Goal: Contribute content: Contribute content

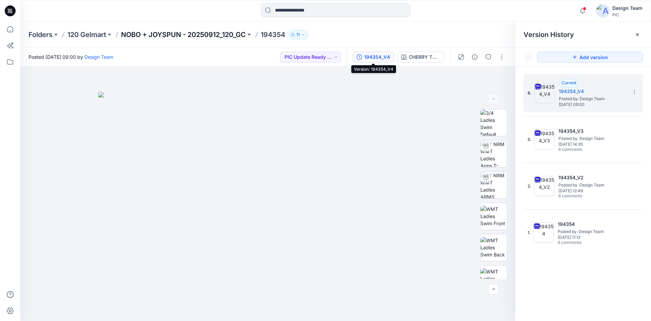
click at [149, 34] on p "NOBO + JOYSPUN - 20250912_120_GC" at bounding box center [183, 34] width 125 height 9
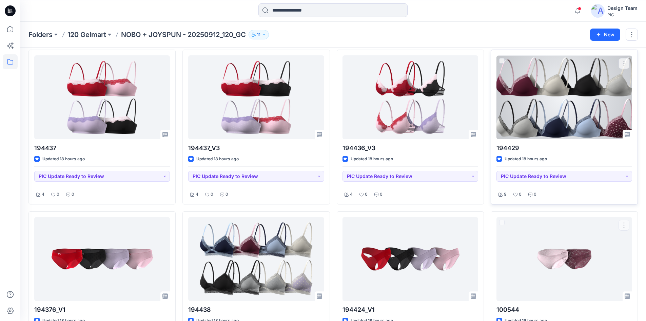
scroll to position [503, 0]
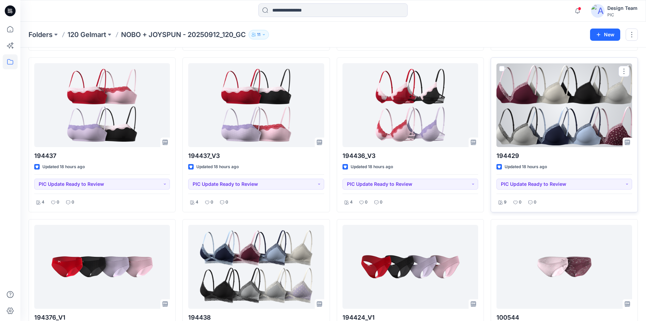
click at [547, 129] on div at bounding box center [565, 105] width 136 height 84
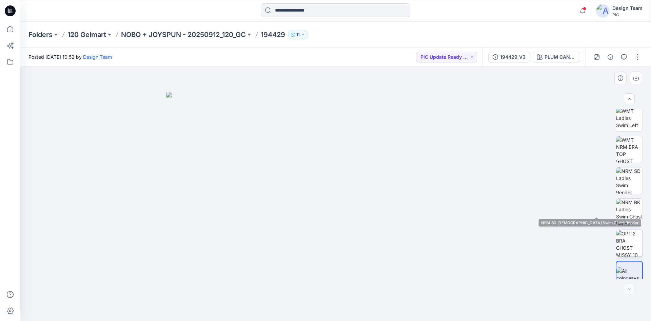
scroll to position [170, 0]
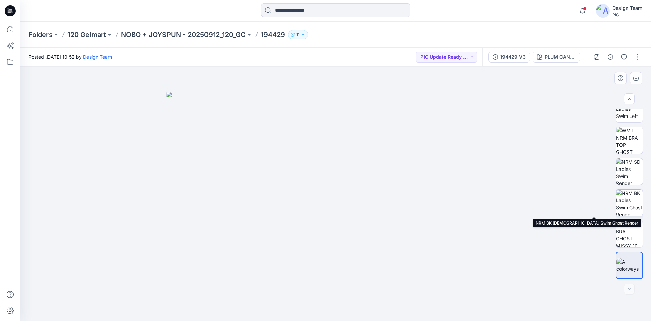
click at [629, 205] on img at bounding box center [629, 202] width 26 height 26
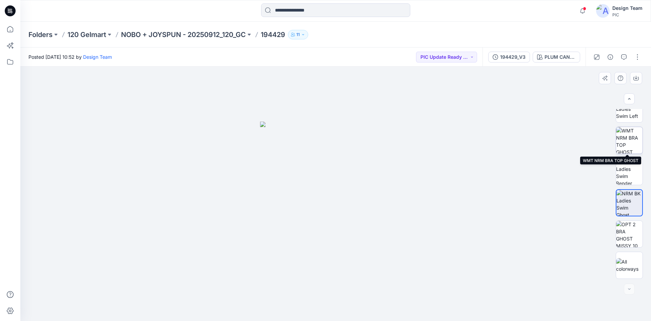
click at [630, 147] on img at bounding box center [629, 140] width 26 height 26
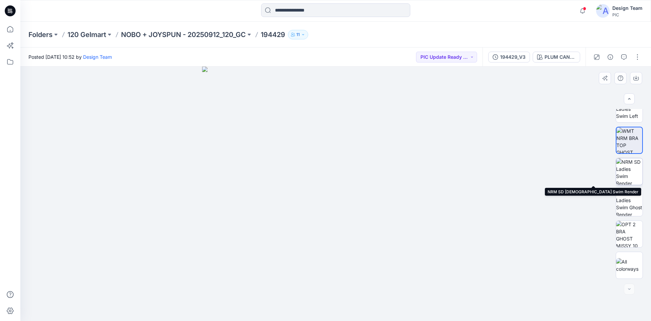
click at [628, 171] on img at bounding box center [629, 171] width 26 height 26
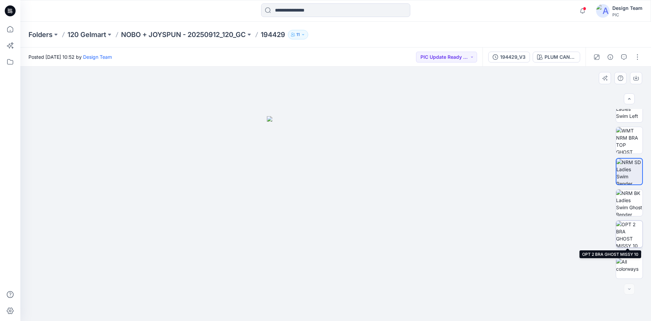
click at [624, 240] on img at bounding box center [629, 234] width 26 height 26
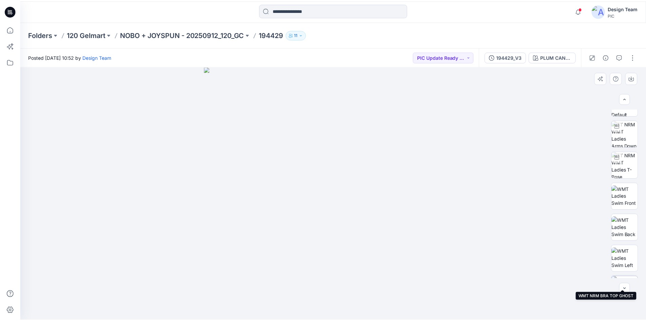
scroll to position [0, 0]
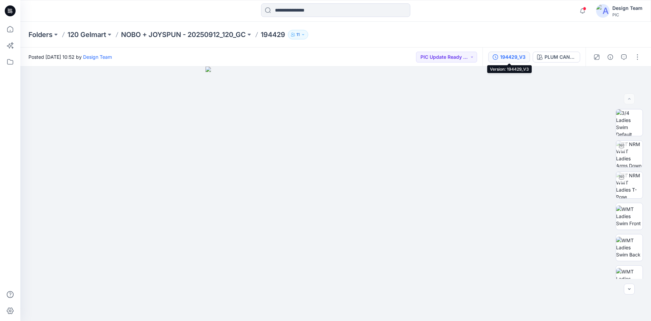
click at [512, 58] on div "194429_V3" at bounding box center [512, 56] width 25 height 7
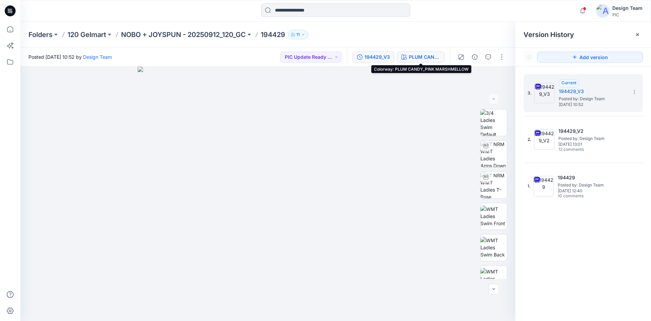
click at [413, 54] on div "PLUM CANDY_PINK MARSHMELLOW" at bounding box center [424, 56] width 31 height 7
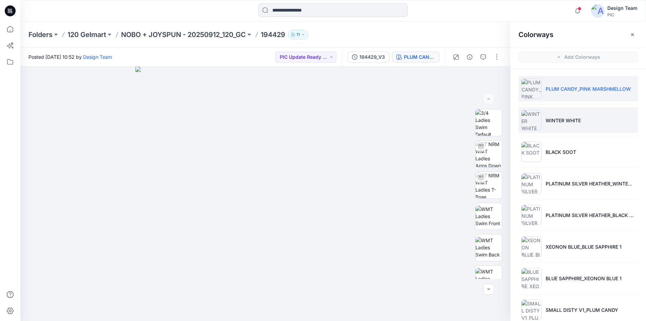
click at [593, 120] on li "WINTER WHITE" at bounding box center [578, 120] width 119 height 26
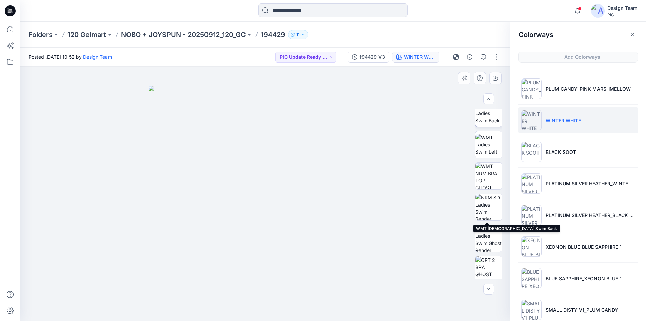
scroll to position [170, 0]
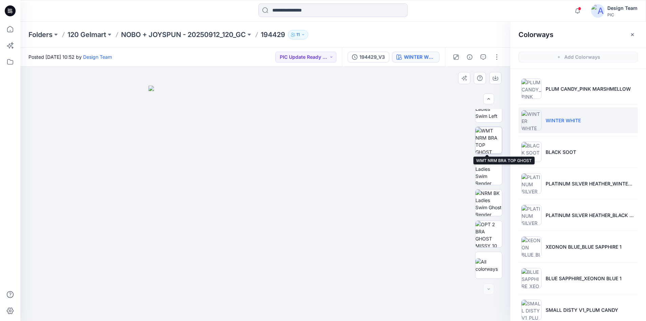
click at [487, 149] on img at bounding box center [489, 140] width 26 height 26
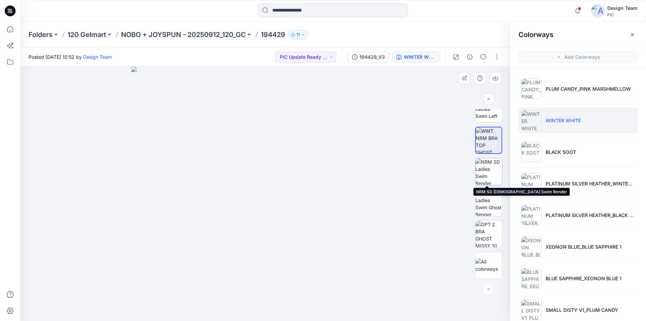
click at [487, 176] on img at bounding box center [489, 171] width 26 height 26
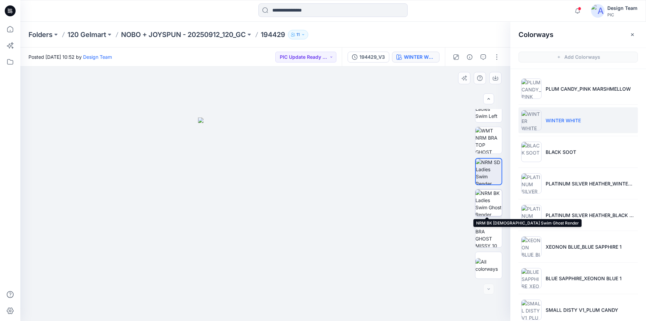
click at [491, 206] on img at bounding box center [489, 202] width 26 height 26
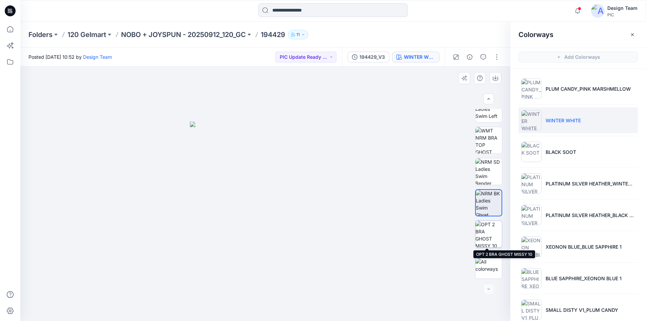
click at [492, 234] on img at bounding box center [489, 234] width 26 height 26
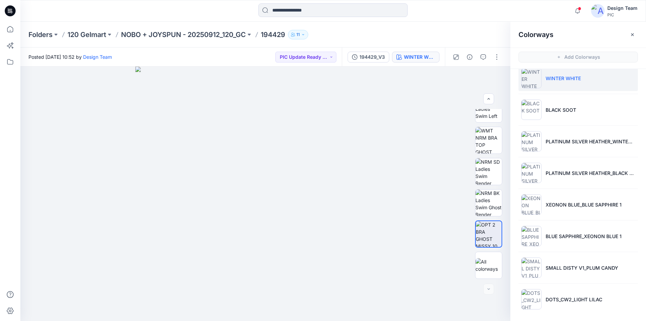
scroll to position [43, 0]
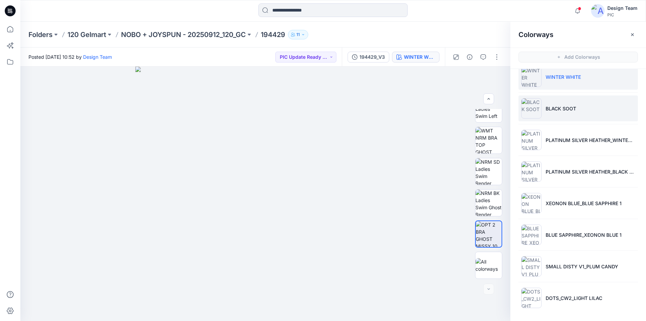
click at [579, 114] on li "BLACK SOOT" at bounding box center [578, 108] width 119 height 26
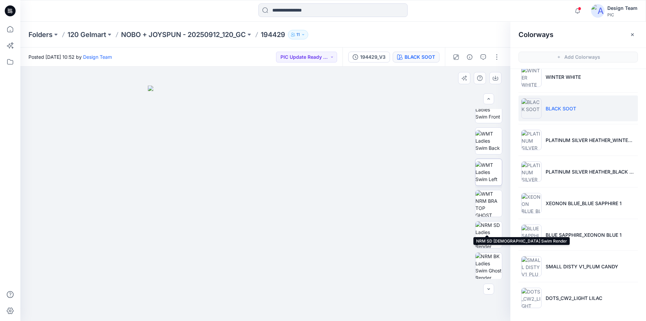
scroll to position [102, 0]
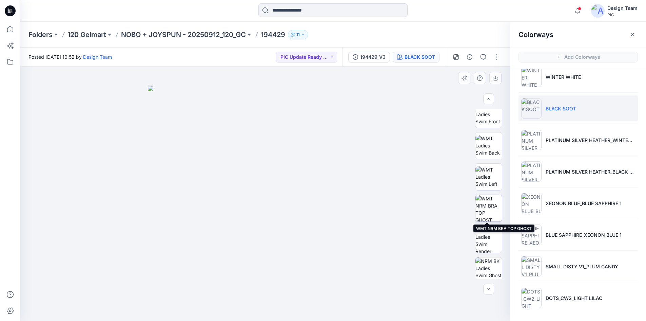
click at [496, 208] on img at bounding box center [489, 208] width 26 height 26
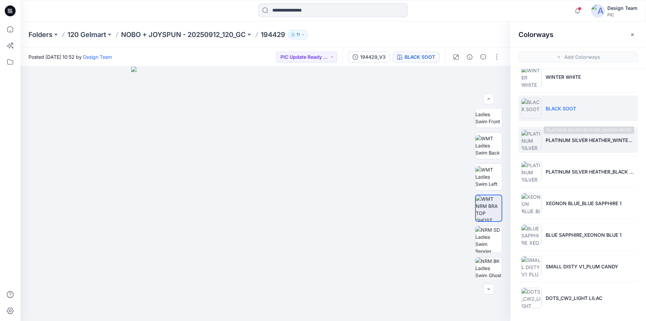
click at [573, 142] on p "PLATINUM SILVER HEATHER_WINTER WHITE" at bounding box center [591, 139] width 90 height 7
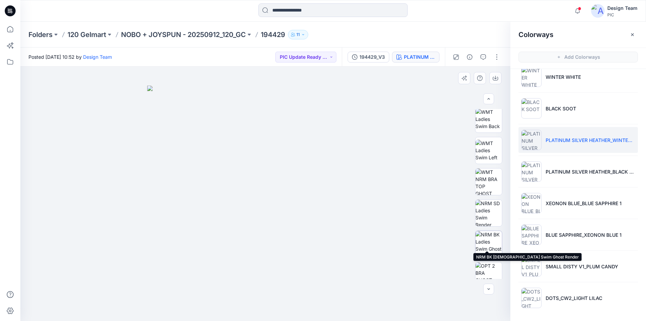
scroll to position [136, 0]
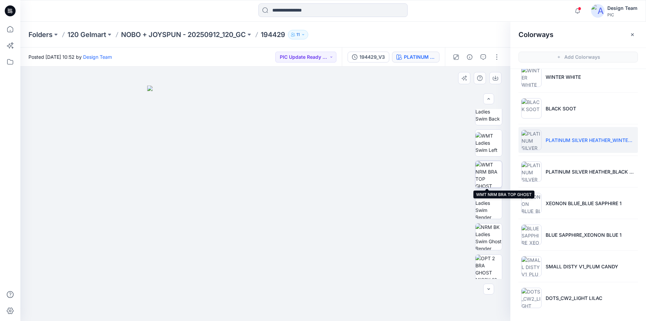
click at [484, 171] on img at bounding box center [489, 174] width 26 height 26
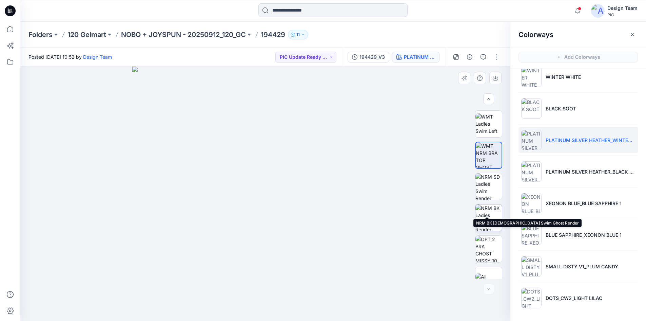
scroll to position [170, 0]
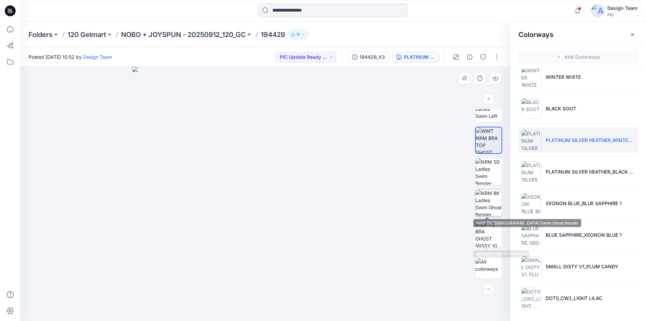
click at [489, 211] on img at bounding box center [489, 202] width 26 height 26
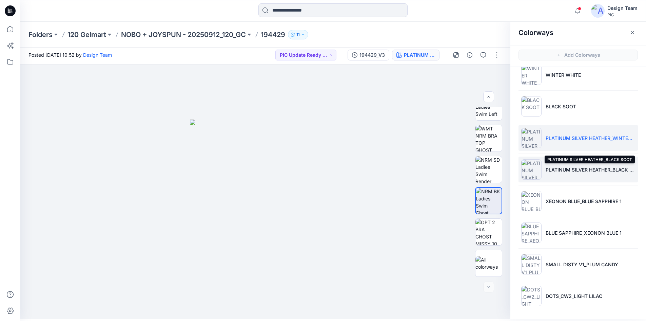
click at [567, 168] on p "PLATINUM SILVER HEATHER_BLACK SOOT" at bounding box center [591, 169] width 90 height 7
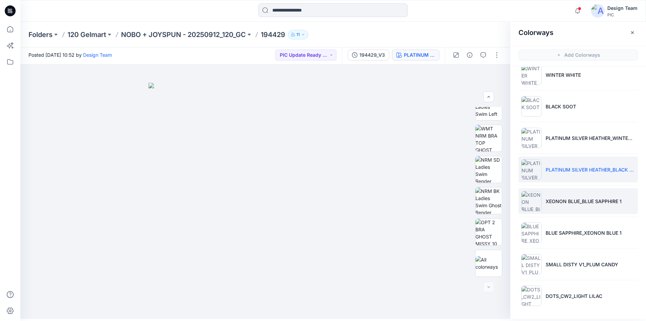
click at [555, 206] on li "XEONON BLUE_BLUE SAPPHIRE 1" at bounding box center [578, 201] width 119 height 26
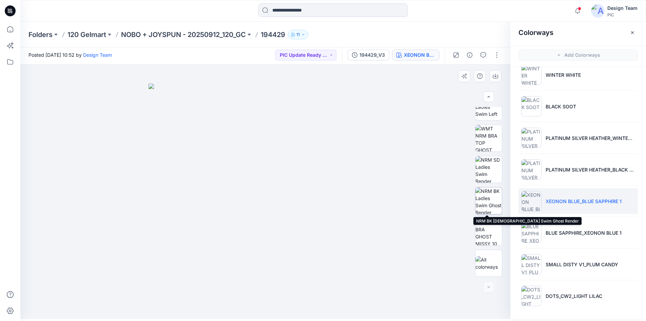
click at [485, 207] on img at bounding box center [489, 200] width 26 height 26
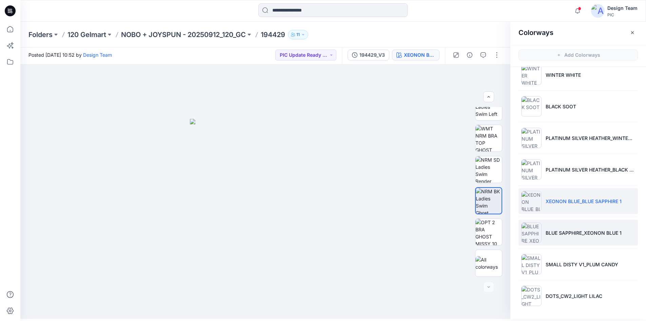
click at [572, 233] on p "BLUE SAPPHIRE_XEONON BLUE 1" at bounding box center [584, 232] width 76 height 7
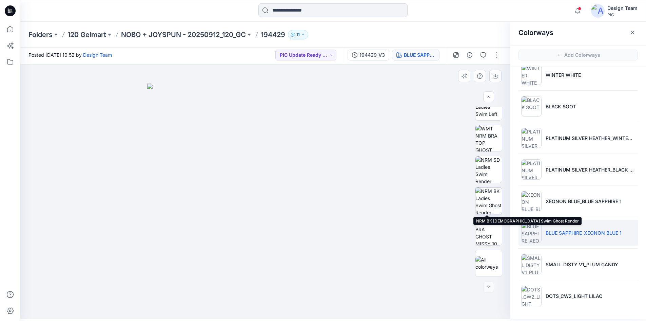
click at [484, 204] on img at bounding box center [489, 200] width 26 height 26
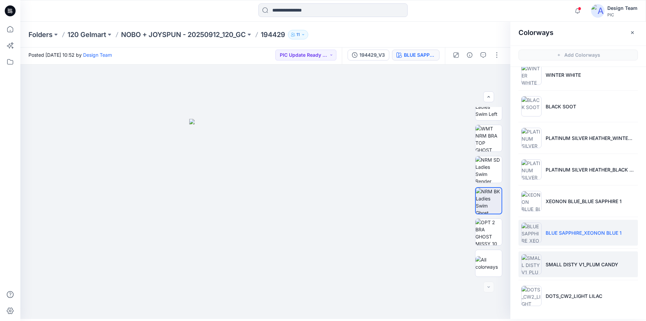
click at [545, 268] on li "SMALL DISTY V1_PLUM CANDY" at bounding box center [578, 264] width 119 height 26
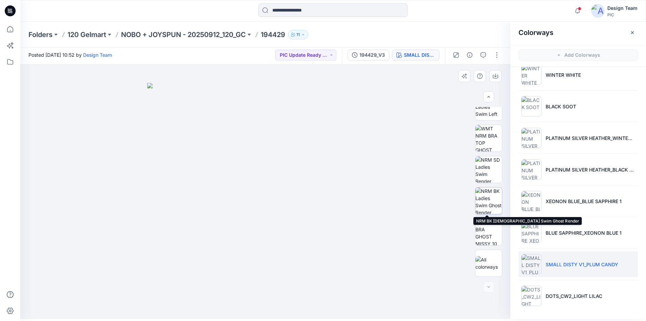
click at [481, 206] on img at bounding box center [489, 200] width 26 height 26
drag, startPoint x: 329, startPoint y: 208, endPoint x: 331, endPoint y: 214, distance: 6.6
click at [331, 214] on img at bounding box center [265, 219] width 151 height 200
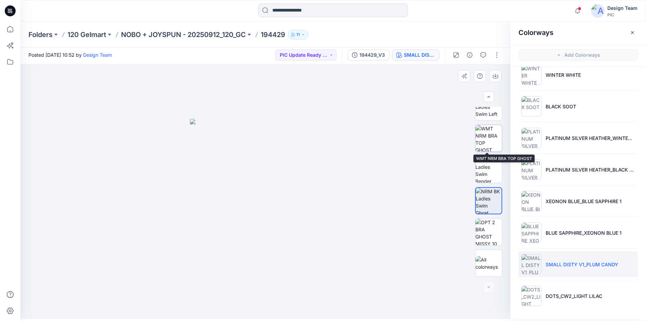
click at [492, 146] on img at bounding box center [489, 138] width 26 height 26
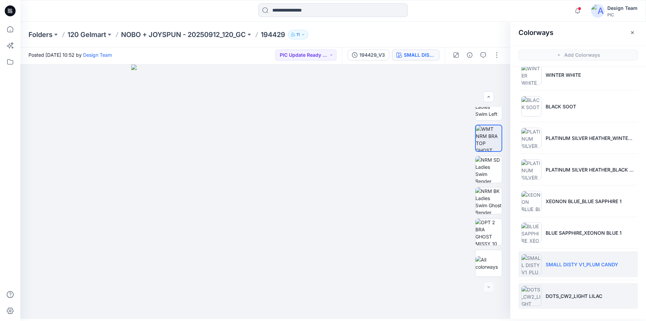
click at [576, 294] on p "DOTS_CW2_LIGHT LILAC" at bounding box center [574, 295] width 57 height 7
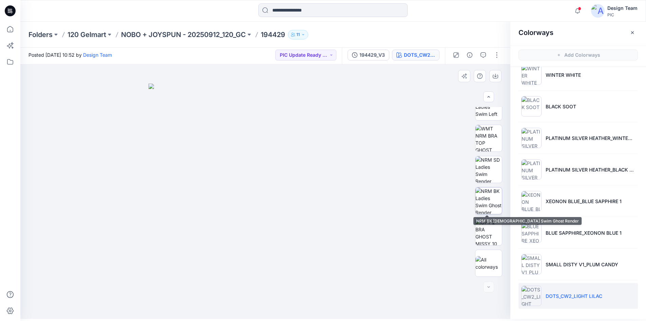
click at [495, 207] on img at bounding box center [489, 200] width 26 height 26
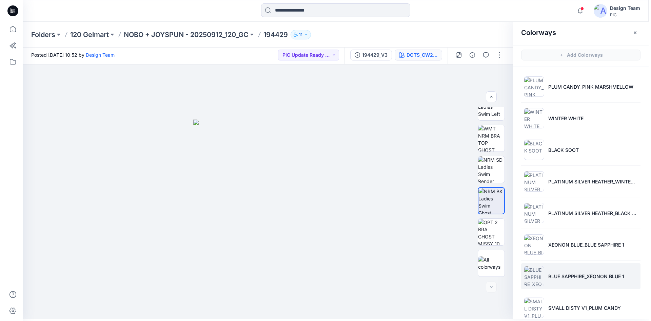
scroll to position [0, 0]
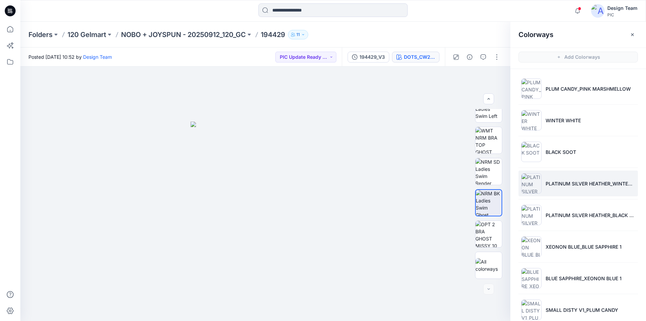
click at [555, 185] on p "PLATINUM SILVER HEATHER_WINTER WHITE" at bounding box center [591, 183] width 90 height 7
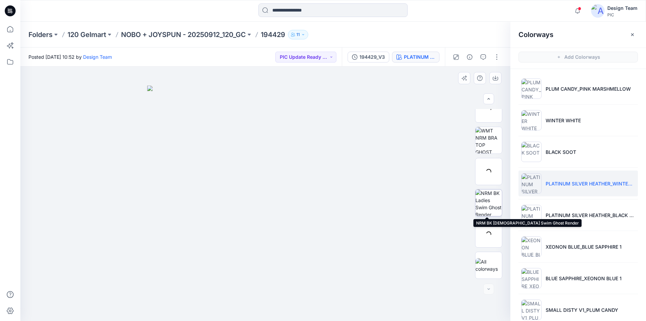
click at [488, 202] on img at bounding box center [489, 202] width 26 height 26
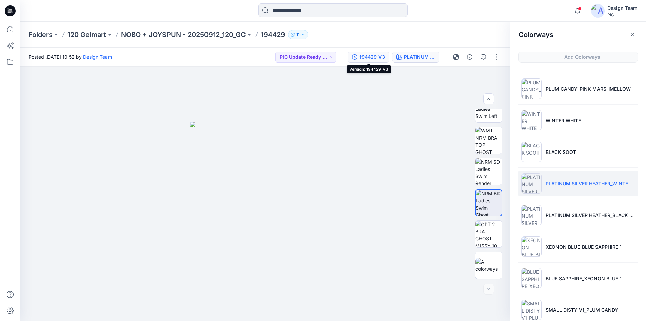
click at [375, 57] on div "194429_V3" at bounding box center [372, 56] width 25 height 7
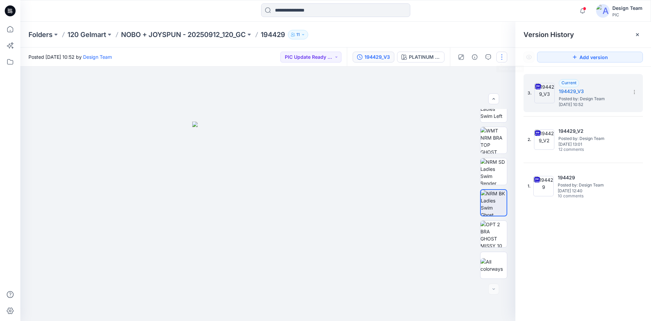
click at [499, 58] on button "button" at bounding box center [502, 57] width 11 height 11
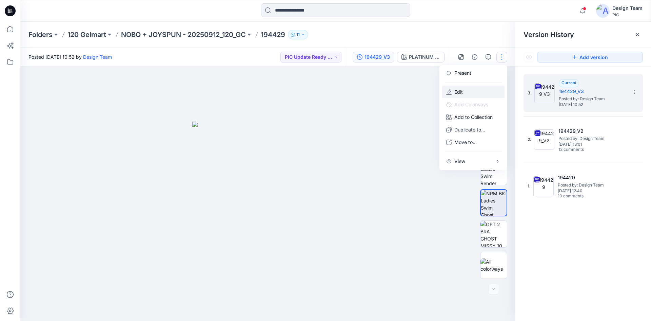
click at [472, 92] on button "Edit" at bounding box center [473, 91] width 62 height 13
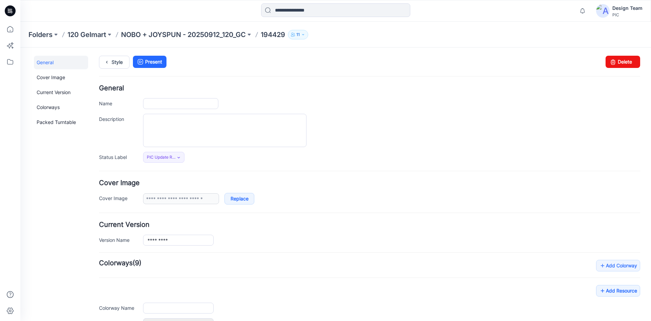
type input "******"
type input "**********"
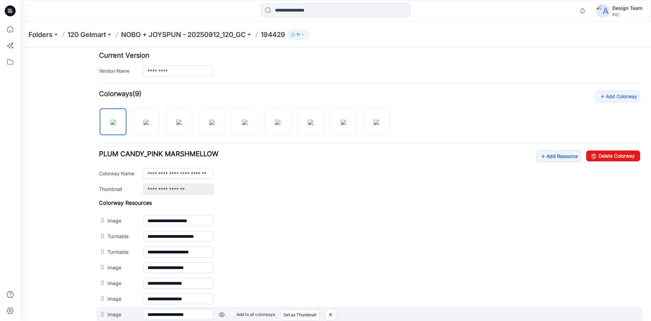
scroll to position [170, 0]
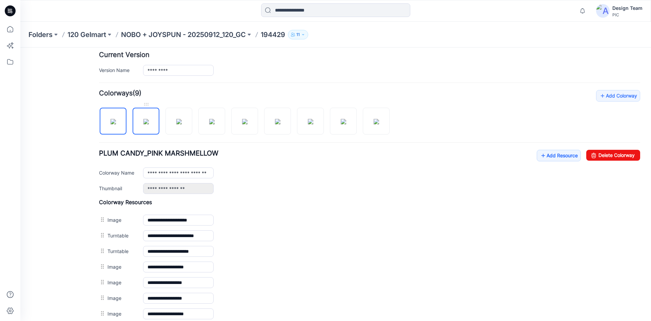
click at [144, 122] on img at bounding box center [146, 121] width 5 height 5
type input "**********"
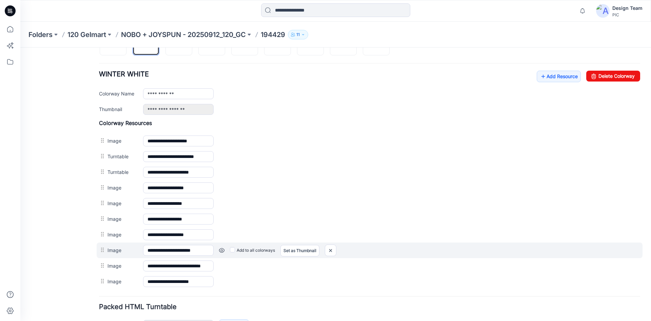
scroll to position [295, 0]
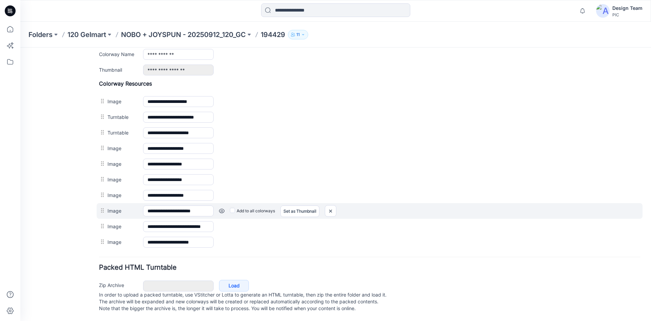
click at [224, 208] on link at bounding box center [221, 210] width 5 height 5
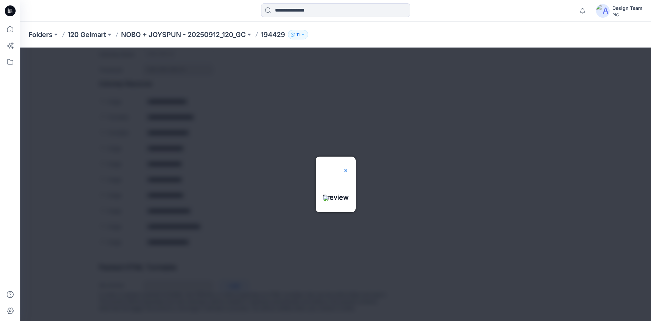
click at [349, 168] on img at bounding box center [345, 170] width 5 height 5
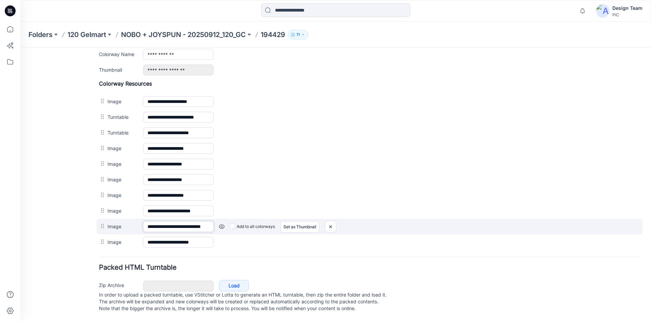
click at [165, 221] on input "**********" at bounding box center [178, 226] width 71 height 11
click at [220, 224] on link at bounding box center [221, 226] width 5 height 5
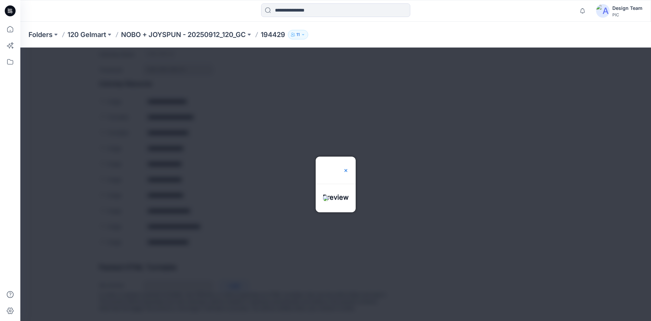
click at [349, 168] on img at bounding box center [345, 170] width 5 height 5
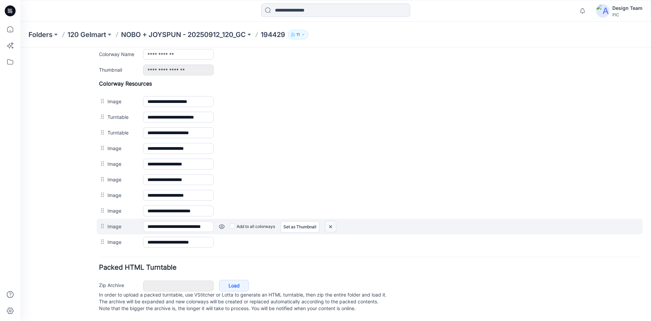
drag, startPoint x: 332, startPoint y: 219, endPoint x: 381, endPoint y: 90, distance: 137.9
click at [332, 221] on img at bounding box center [330, 226] width 11 height 11
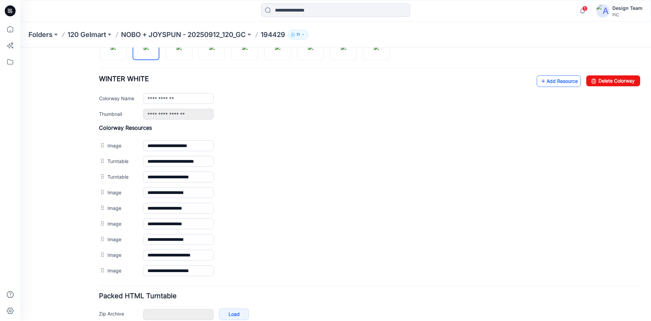
scroll to position [211, 0]
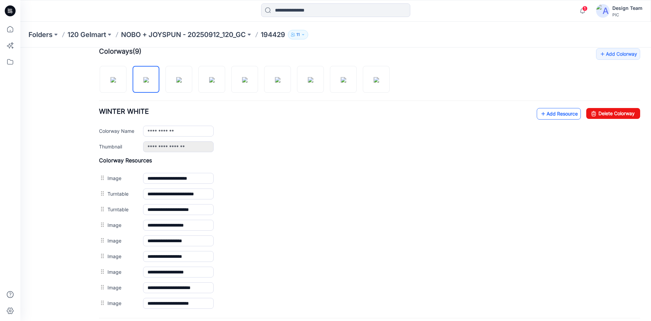
click at [553, 115] on link "Add Resource" at bounding box center [559, 114] width 44 height 12
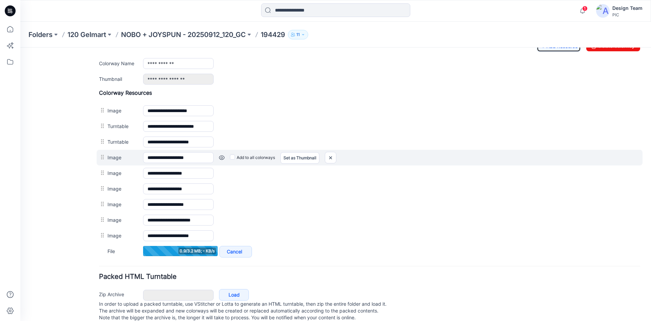
scroll to position [279, 0]
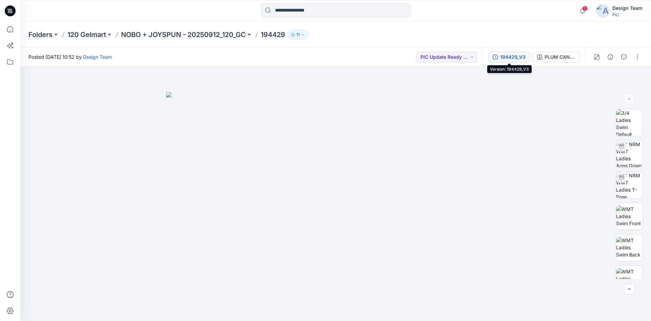
click at [518, 59] on div "194429_V3" at bounding box center [512, 56] width 25 height 7
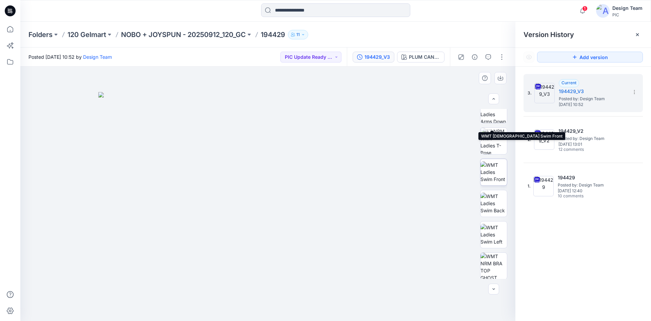
scroll to position [170, 0]
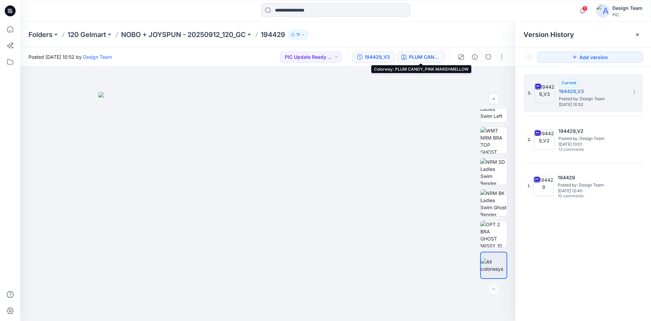
click at [409, 58] on div "PLUM CANDY_PINK MARSHMELLOW" at bounding box center [424, 56] width 31 height 7
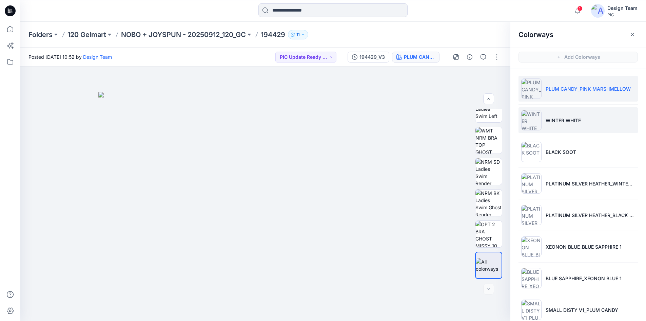
click at [569, 123] on p "WINTER WHITE" at bounding box center [563, 120] width 35 height 7
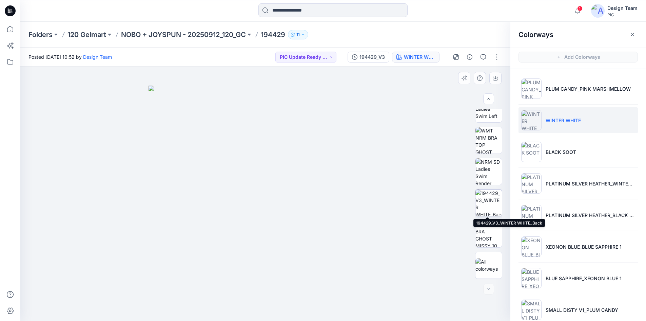
click at [489, 201] on img at bounding box center [489, 202] width 26 height 26
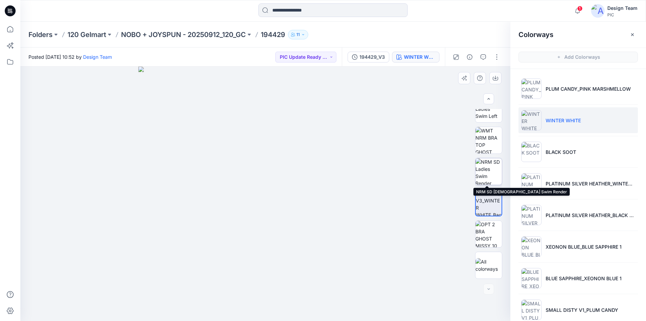
click at [494, 177] on img at bounding box center [489, 171] width 26 height 26
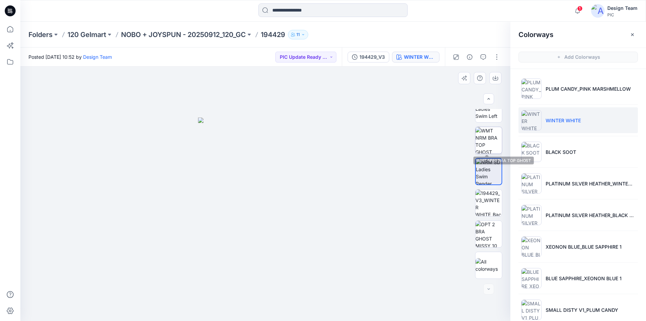
click at [491, 147] on img at bounding box center [489, 140] width 26 height 26
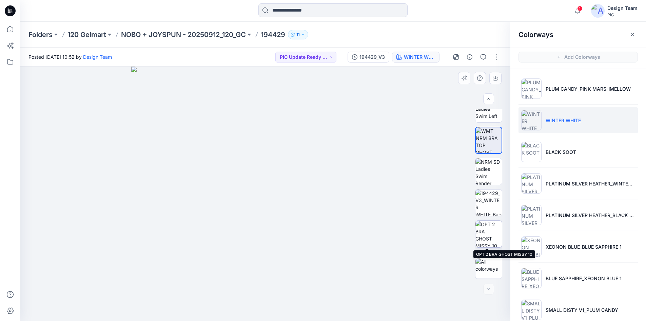
click at [487, 236] on img at bounding box center [489, 234] width 26 height 26
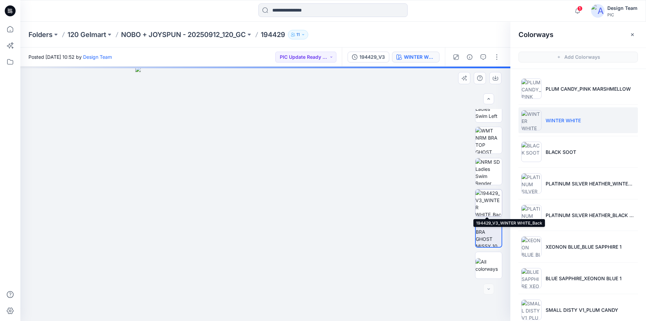
click at [488, 205] on img at bounding box center [489, 202] width 26 height 26
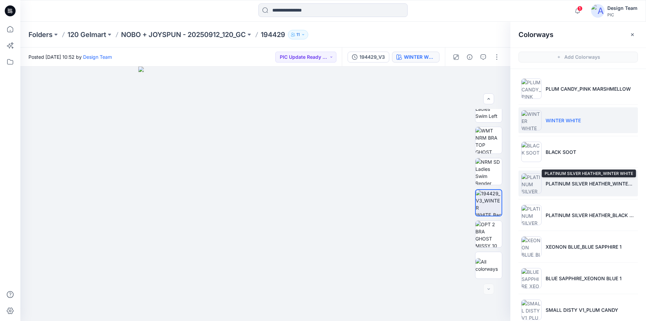
click at [550, 187] on p "PLATINUM SILVER HEATHER_WINTER WHITE" at bounding box center [591, 183] width 90 height 7
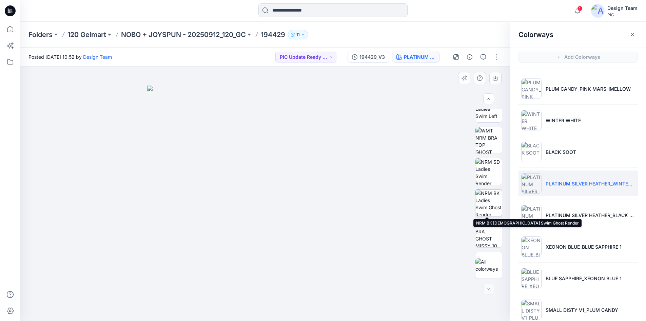
click at [483, 205] on img at bounding box center [489, 202] width 26 height 26
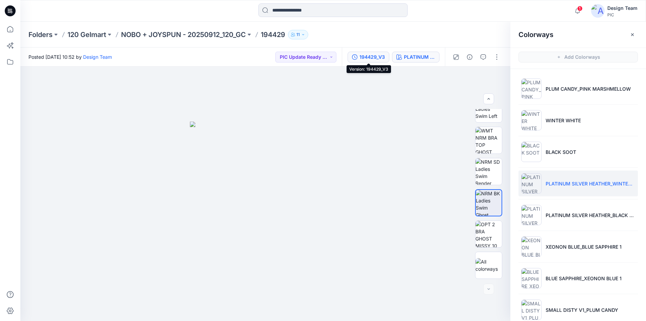
click at [365, 55] on div "194429_V3" at bounding box center [372, 56] width 25 height 7
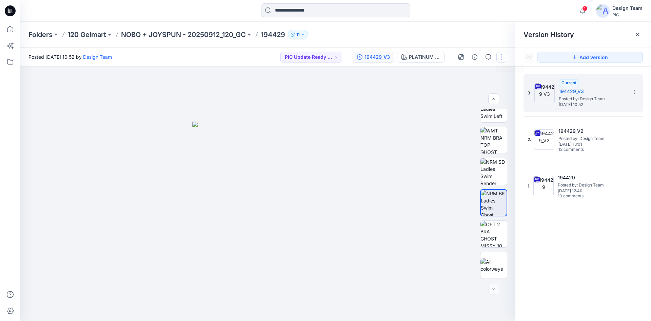
click at [502, 52] on button "button" at bounding box center [502, 57] width 11 height 11
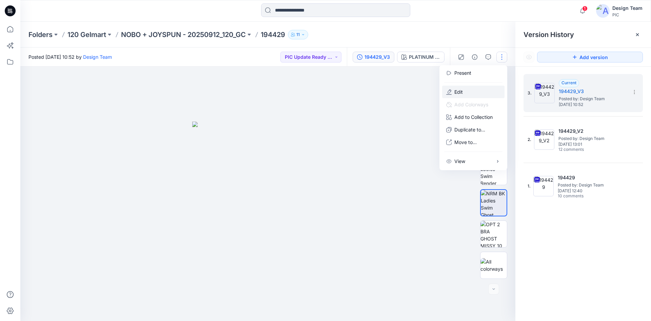
click at [472, 91] on button "Edit" at bounding box center [473, 91] width 62 height 13
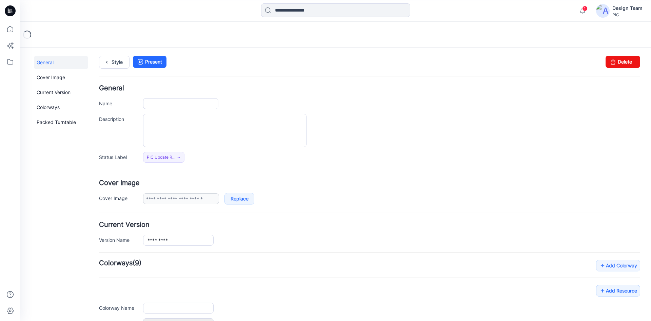
type input "******"
type input "**********"
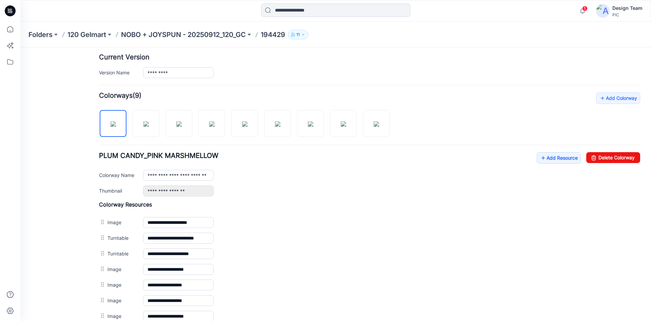
scroll to position [170, 0]
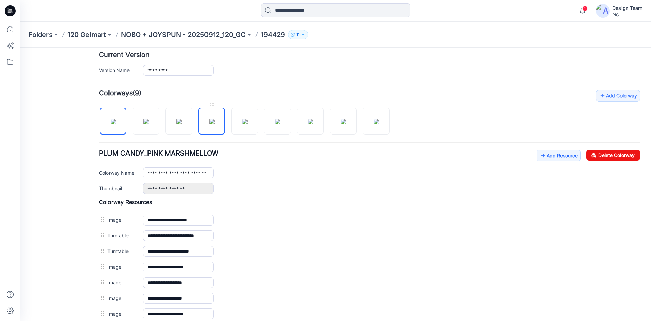
click at [213, 123] on img at bounding box center [211, 121] width 5 height 5
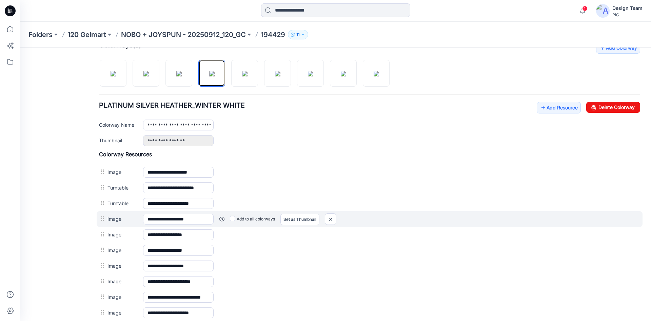
scroll to position [237, 0]
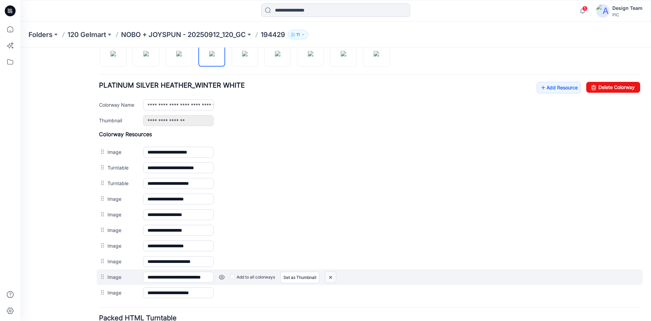
drag, startPoint x: 331, startPoint y: 277, endPoint x: 376, endPoint y: 89, distance: 192.9
click at [331, 277] on img at bounding box center [330, 276] width 11 height 11
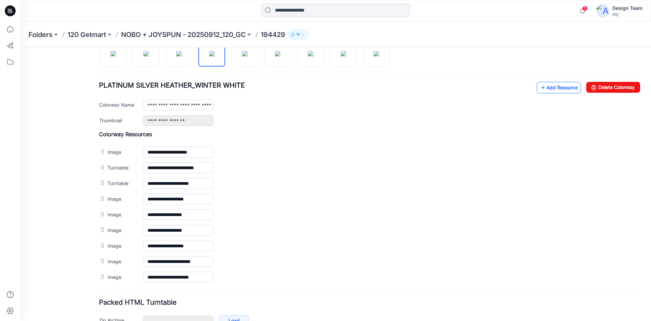
click at [546, 89] on link "Add Resource" at bounding box center [559, 88] width 44 height 12
click at [248, 56] on img at bounding box center [244, 53] width 5 height 5
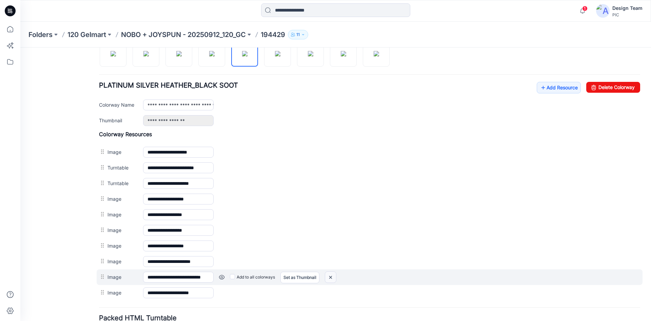
click at [331, 277] on img at bounding box center [330, 276] width 11 height 11
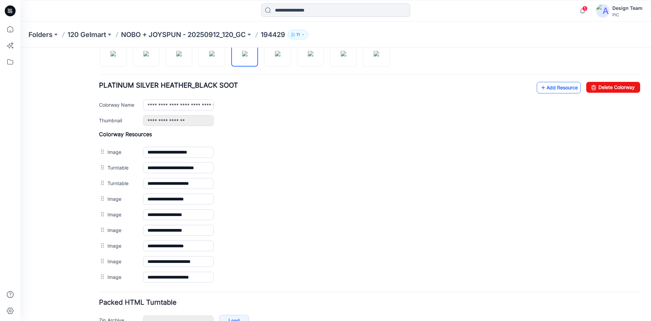
click at [554, 84] on link "Add Resource" at bounding box center [559, 88] width 44 height 12
click at [554, 87] on link "Add Resource" at bounding box center [559, 88] width 44 height 12
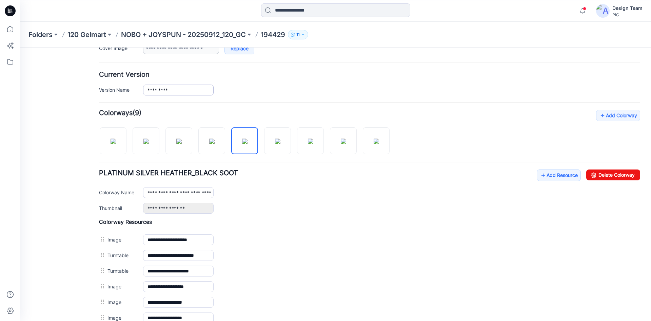
scroll to position [227, 0]
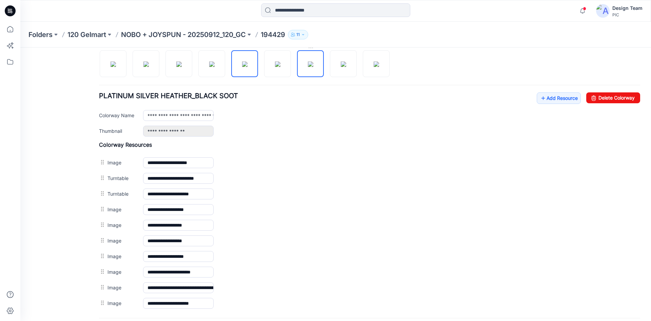
click at [312, 67] on img at bounding box center [310, 63] width 5 height 5
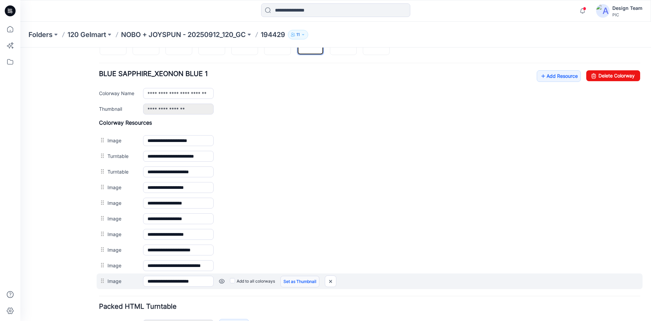
scroll to position [261, 0]
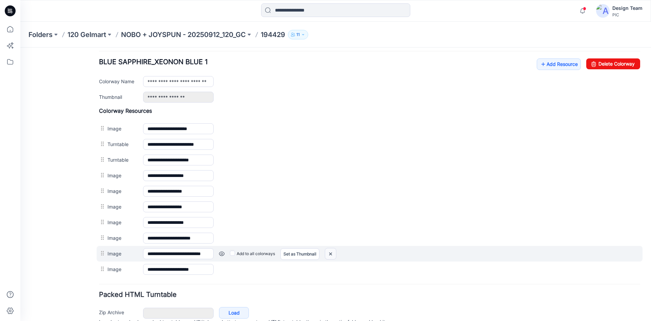
click at [332, 252] on img at bounding box center [330, 253] width 11 height 11
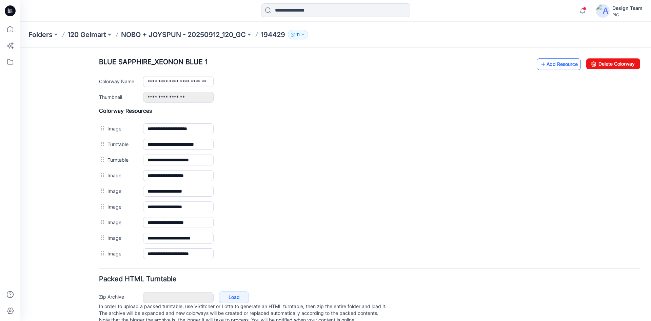
click at [566, 66] on link "Add Resource" at bounding box center [559, 64] width 44 height 12
click at [553, 64] on link "Add Resource" at bounding box center [559, 64] width 44 height 12
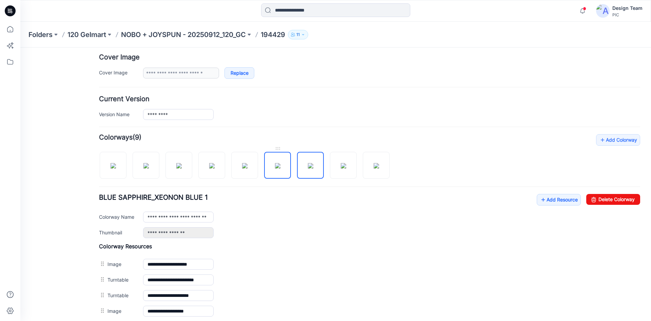
scroll to position [125, 0]
click at [379, 169] on img at bounding box center [376, 165] width 5 height 5
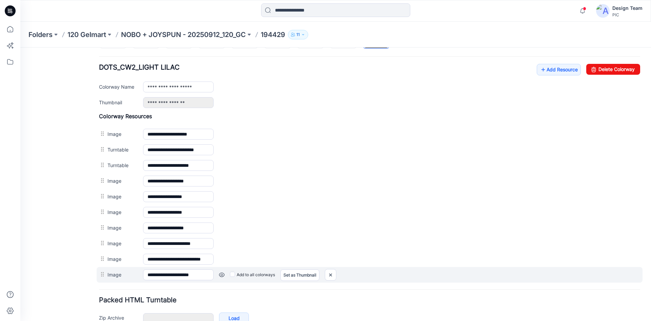
scroll to position [295, 0]
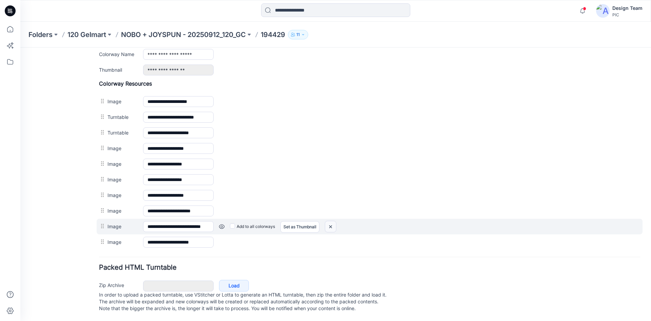
click at [333, 221] on img at bounding box center [330, 226] width 11 height 11
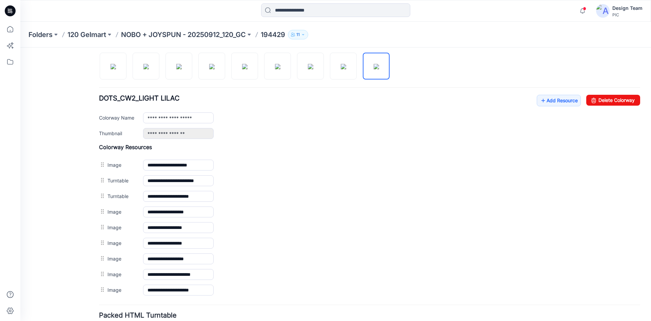
scroll to position [211, 0]
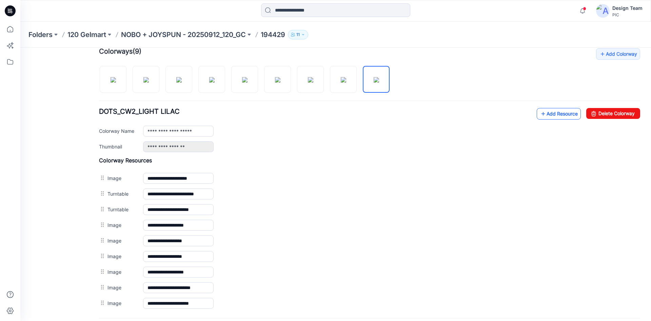
click at [559, 113] on link "Add Resource" at bounding box center [559, 114] width 44 height 12
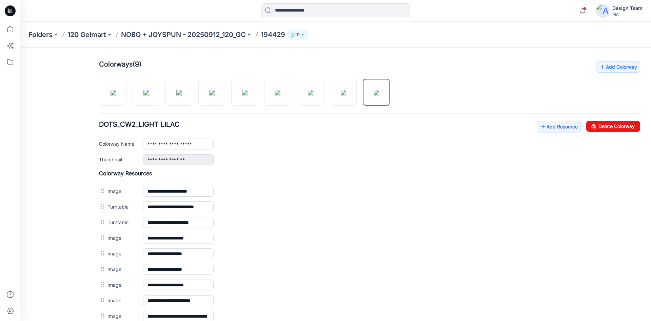
scroll to position [193, 0]
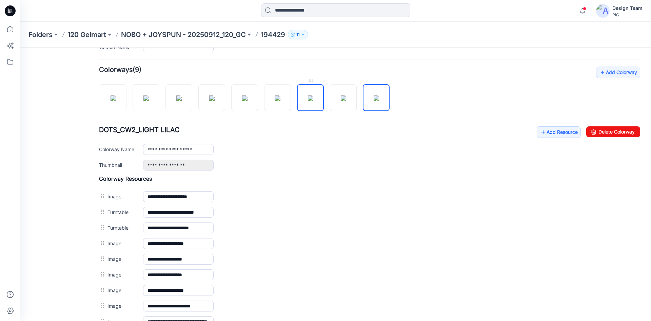
click at [308, 101] on img at bounding box center [310, 97] width 5 height 5
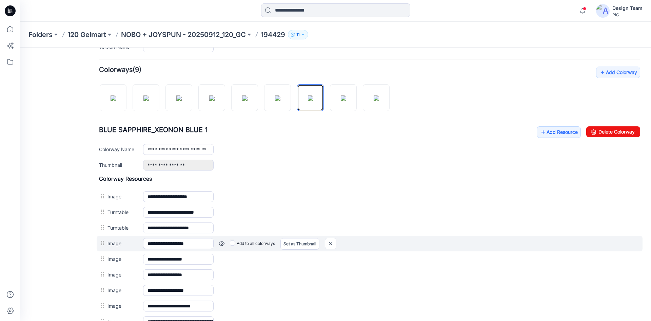
scroll to position [261, 0]
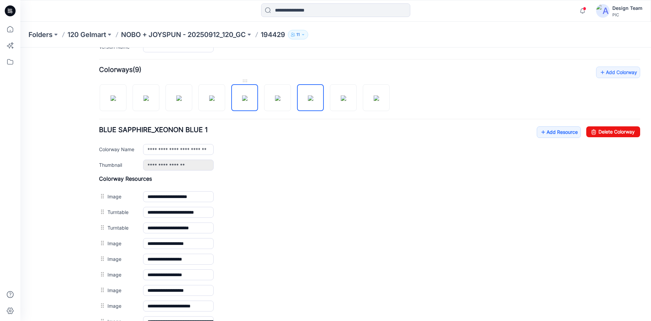
click at [242, 101] on img at bounding box center [244, 97] width 5 height 5
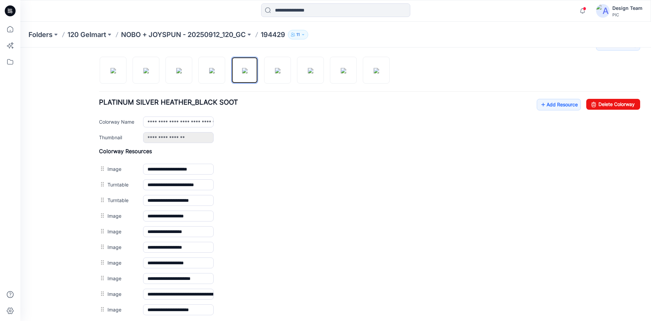
scroll to position [159, 0]
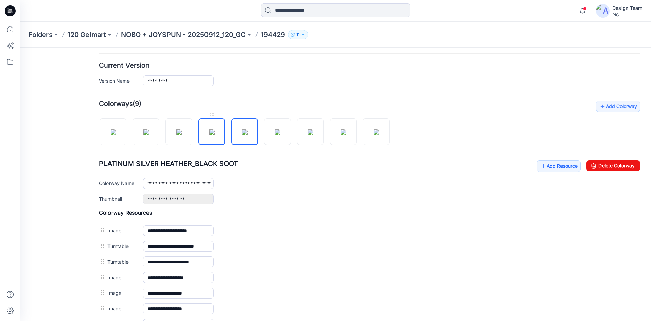
drag, startPoint x: 216, startPoint y: 136, endPoint x: 220, endPoint y: 140, distance: 6.0
click at [215, 135] on img at bounding box center [211, 131] width 5 height 5
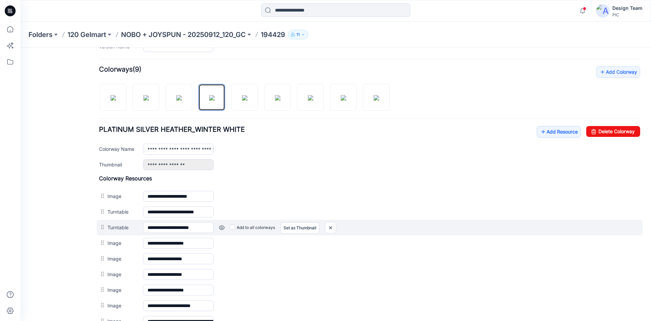
scroll to position [193, 0]
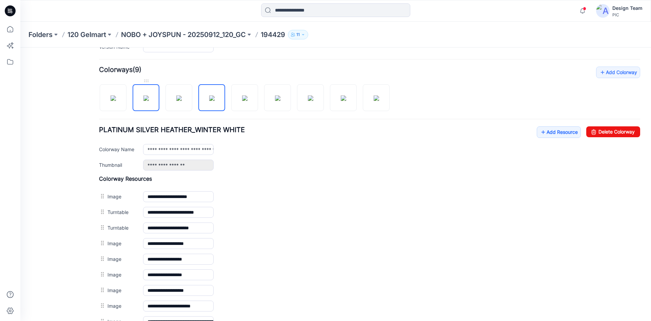
click at [144, 101] on img at bounding box center [146, 97] width 5 height 5
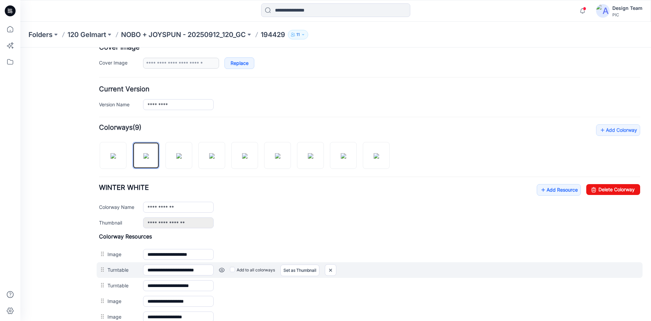
scroll to position [57, 0]
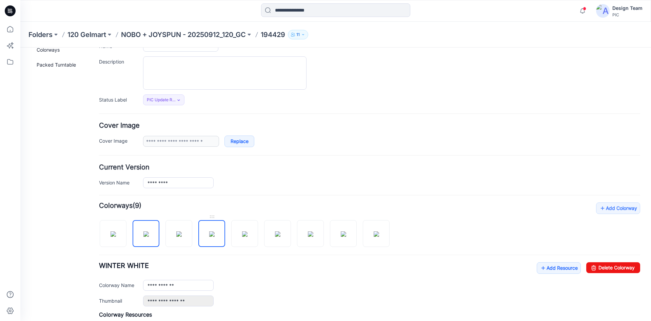
click at [215, 236] on img at bounding box center [211, 233] width 5 height 5
type input "**********"
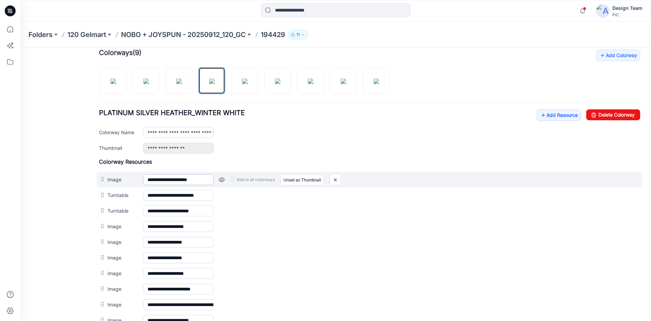
scroll to position [193, 0]
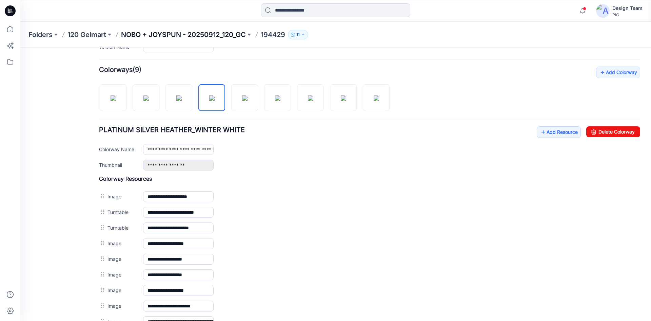
click at [138, 31] on p "NOBO + JOYSPUN - 20250912_120_GC" at bounding box center [183, 34] width 125 height 9
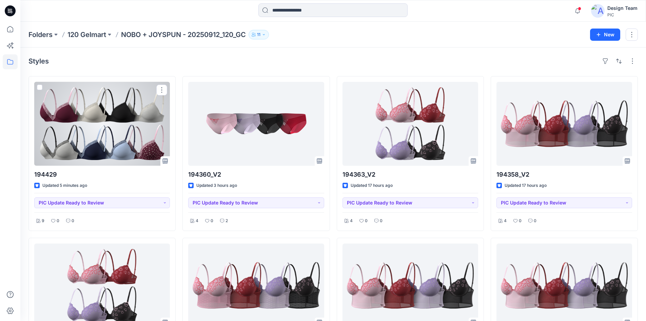
click at [138, 134] on div at bounding box center [102, 124] width 136 height 84
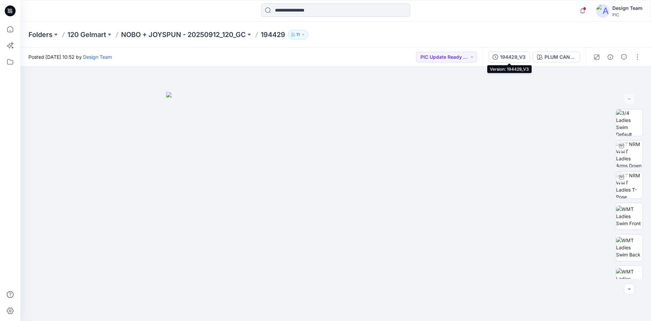
drag, startPoint x: 512, startPoint y: 54, endPoint x: 510, endPoint y: 58, distance: 4.3
click at [512, 56] on div "194429_V3" at bounding box center [512, 56] width 25 height 7
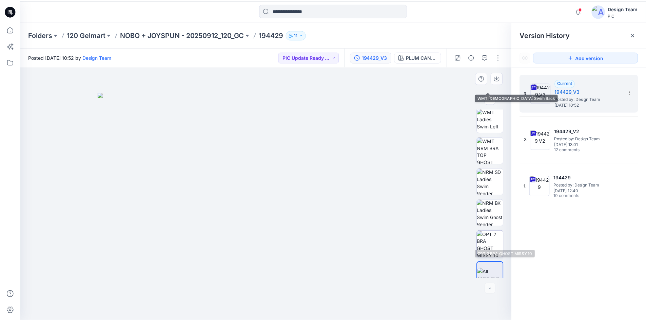
scroll to position [170, 0]
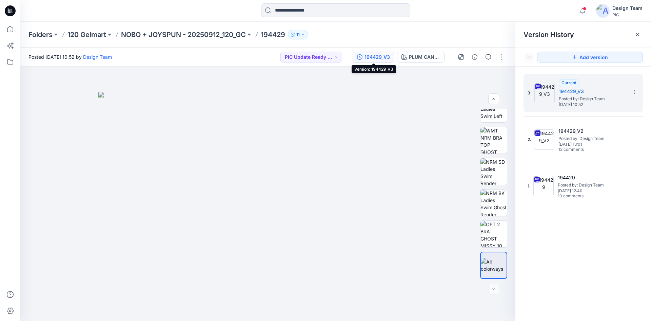
click at [388, 57] on div "194429_V3" at bounding box center [377, 56] width 25 height 7
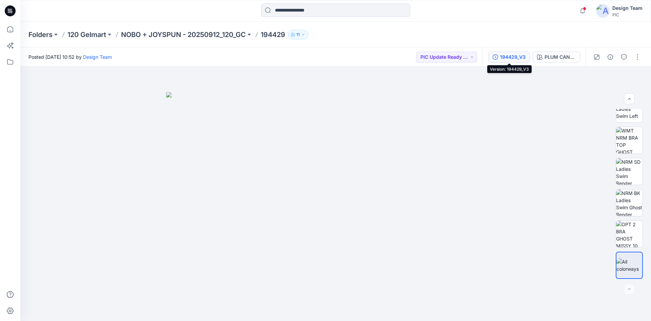
click at [521, 55] on div "194429_V3" at bounding box center [512, 56] width 25 height 7
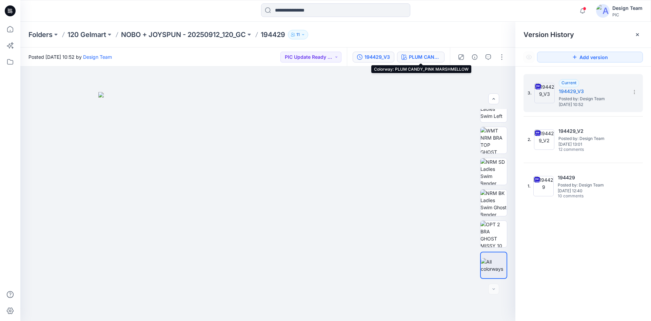
click at [419, 57] on div "PLUM CANDY_PINK MARSHMELLOW" at bounding box center [424, 56] width 31 height 7
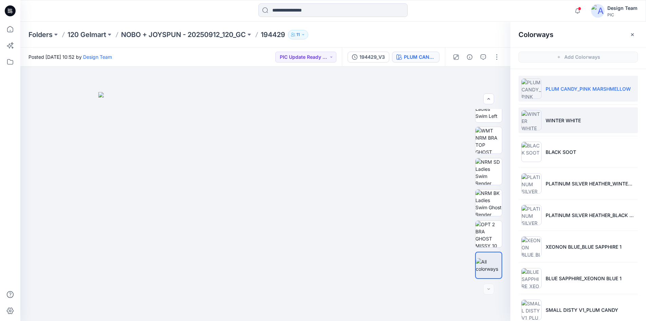
click at [580, 122] on p "WINTER WHITE" at bounding box center [563, 120] width 35 height 7
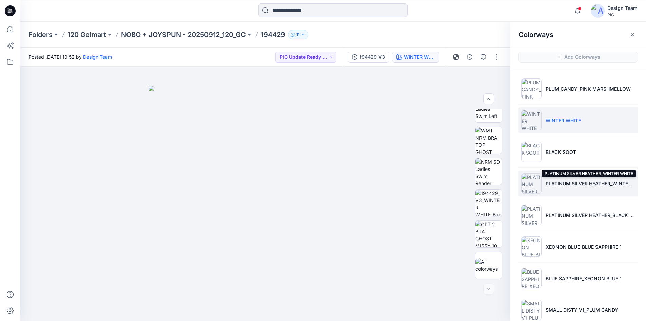
click at [551, 186] on p "PLATINUM SILVER HEATHER_WINTER WHITE" at bounding box center [591, 183] width 90 height 7
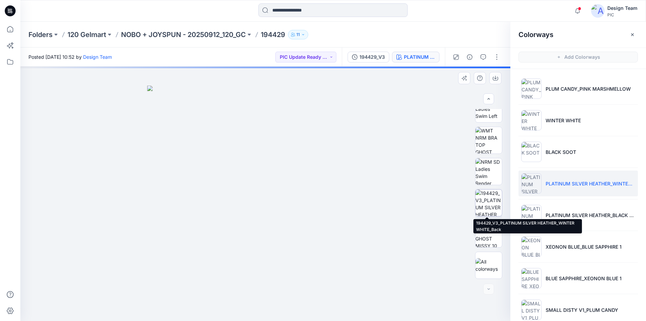
click at [488, 206] on img at bounding box center [489, 202] width 26 height 26
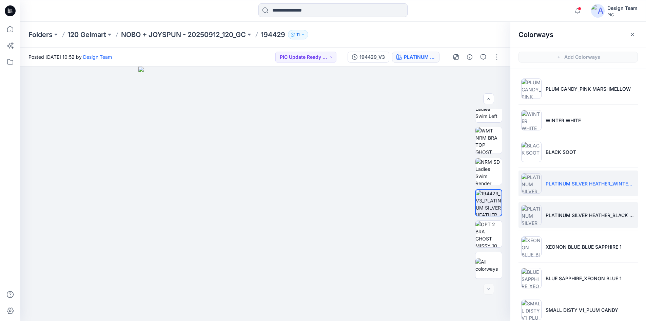
click at [540, 214] on li "PLATINUM SILVER HEATHER_BLACK SOOT" at bounding box center [578, 215] width 119 height 26
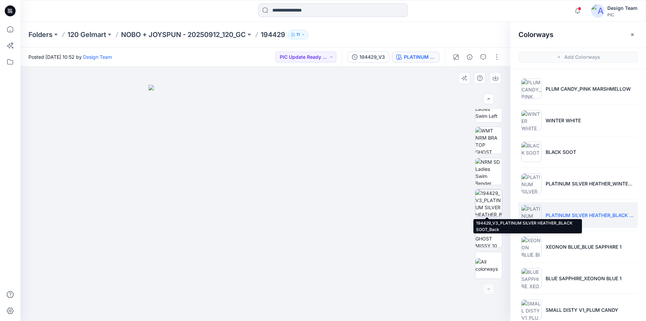
click at [490, 207] on img at bounding box center [489, 202] width 26 height 26
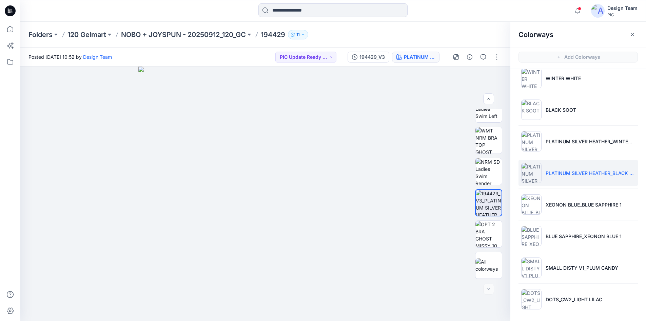
scroll to position [43, 0]
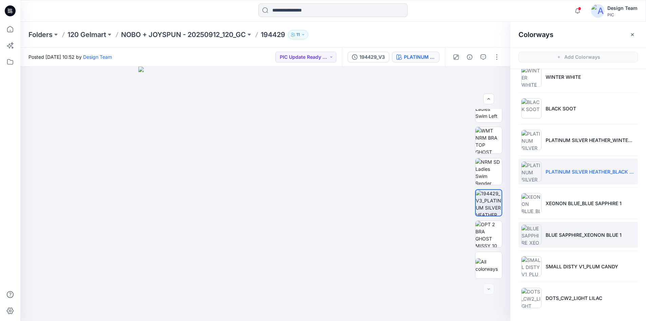
click at [558, 231] on p "BLUE SAPPHIRE_XEONON BLUE 1" at bounding box center [584, 234] width 76 height 7
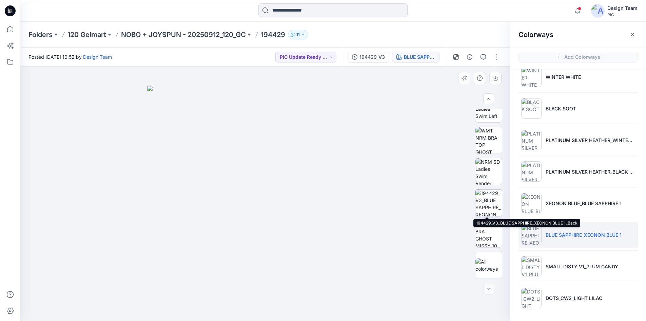
click at [492, 206] on img at bounding box center [489, 202] width 26 height 26
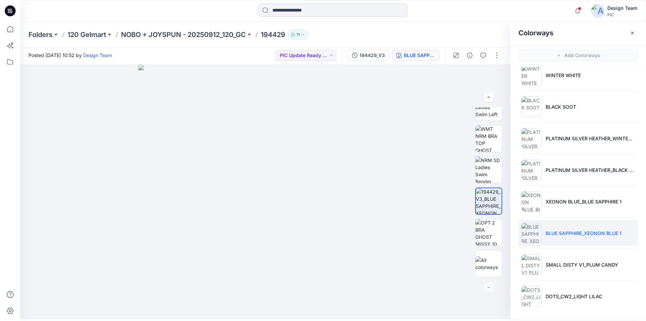
scroll to position [2, 0]
click at [562, 296] on p "DOTS_CW2_LIGHT LILAC" at bounding box center [574, 295] width 57 height 7
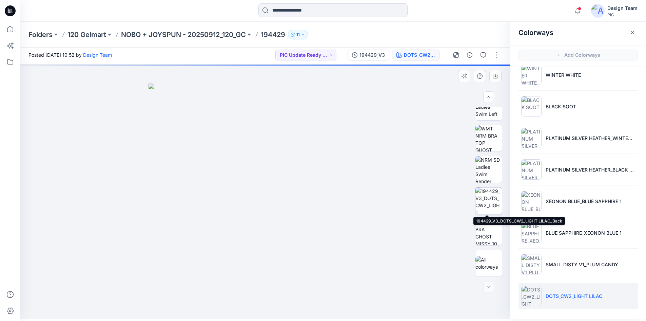
click at [492, 204] on img at bounding box center [489, 200] width 26 height 26
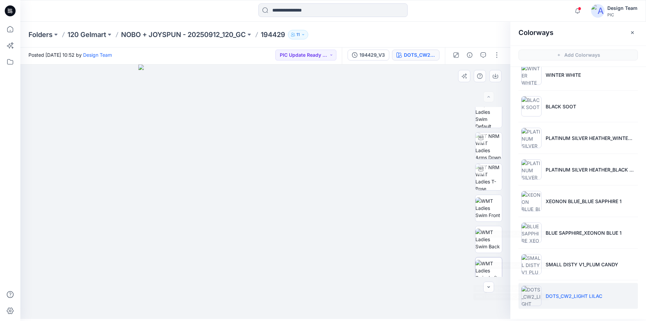
scroll to position [0, 0]
click at [163, 32] on p "NOBO + JOYSPUN - 20250912_120_GC" at bounding box center [183, 34] width 125 height 9
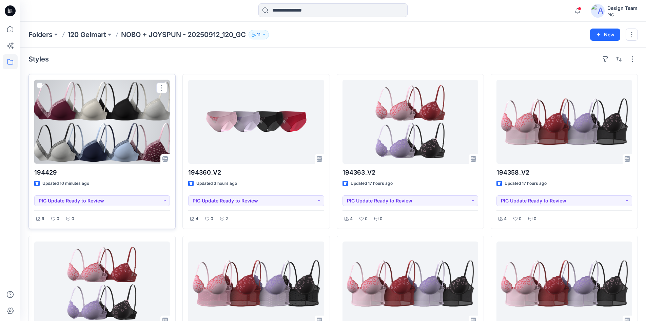
click at [101, 133] on div at bounding box center [102, 122] width 136 height 84
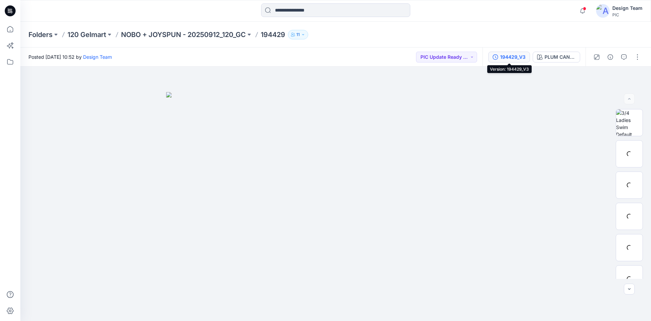
click at [513, 59] on div "194429_V3" at bounding box center [512, 56] width 25 height 7
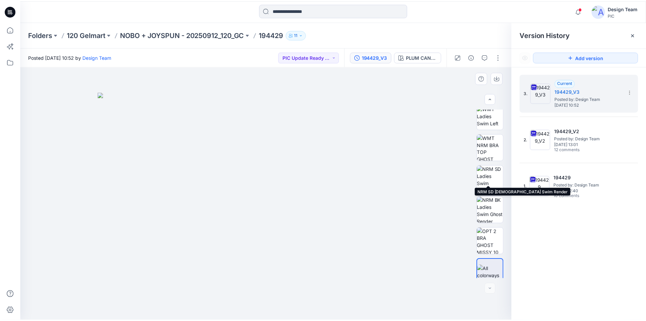
scroll to position [170, 0]
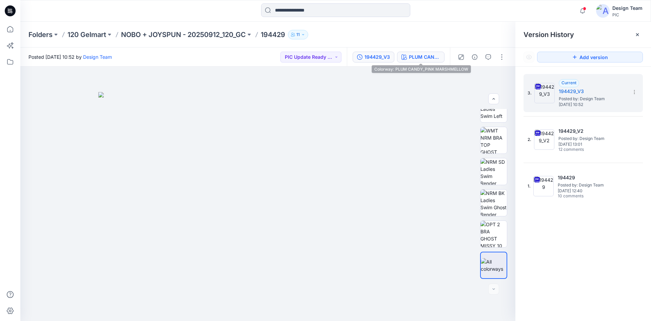
click at [426, 57] on div "PLUM CANDY_PINK MARSHMELLOW" at bounding box center [424, 56] width 31 height 7
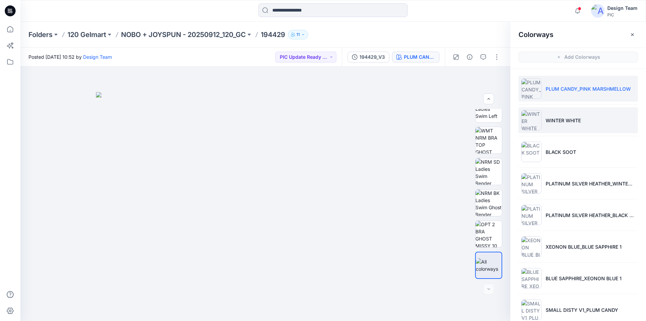
click at [573, 117] on p "WINTER WHITE" at bounding box center [563, 120] width 35 height 7
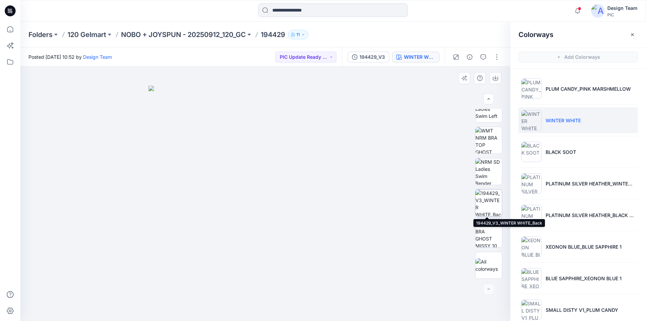
click at [492, 206] on img at bounding box center [489, 202] width 26 height 26
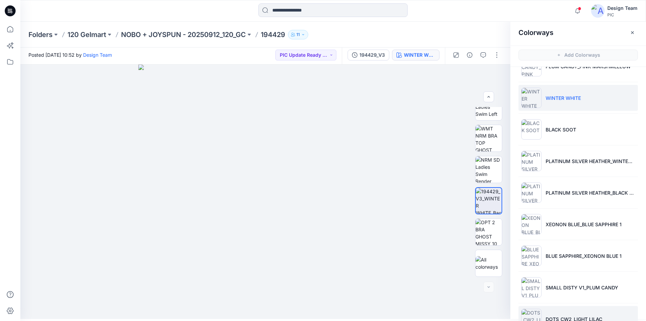
scroll to position [43, 0]
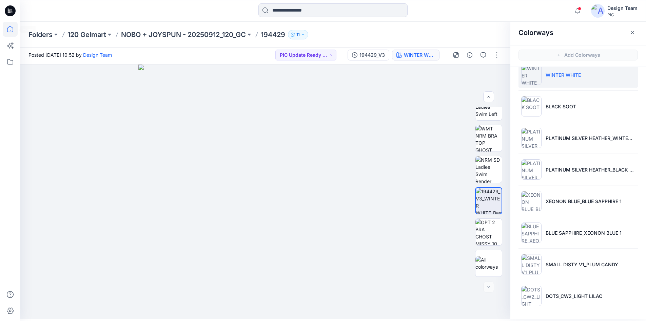
click at [15, 30] on icon at bounding box center [10, 29] width 15 height 15
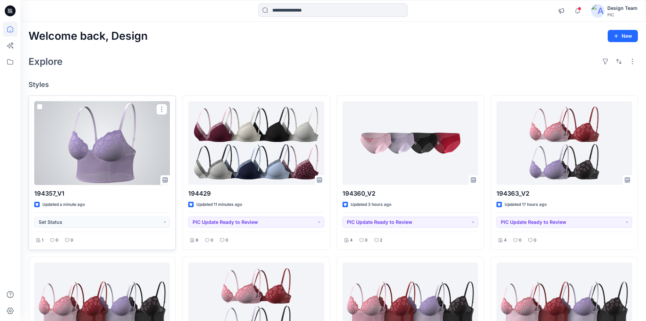
click at [105, 151] on div at bounding box center [102, 143] width 136 height 84
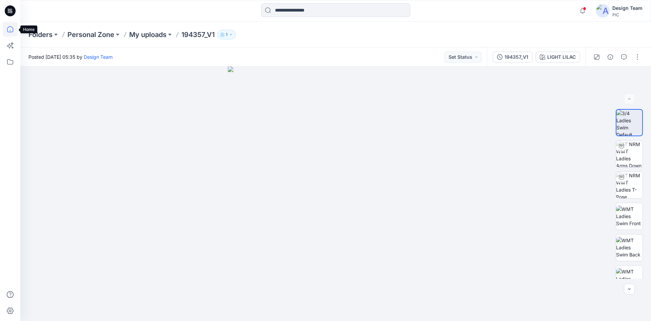
click at [8, 31] on icon at bounding box center [10, 29] width 15 height 15
